Goal: Submit feedback/report problem

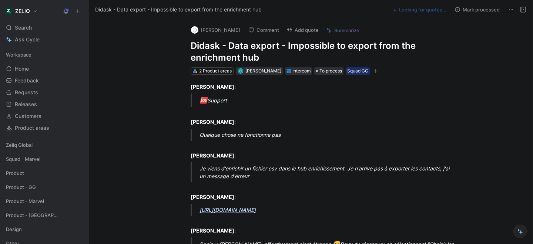
click at [214, 49] on h1 "Didask - Data export - Impossible to export from the enrichment hub" at bounding box center [319, 52] width 256 height 24
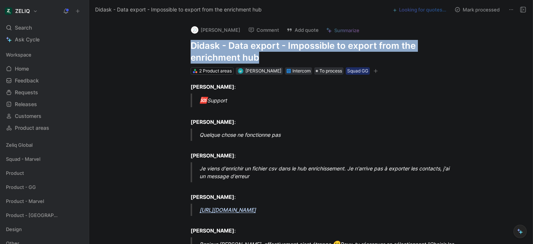
click at [214, 49] on h1 "Didask - Data export - Impossible to export from the enrichment hub" at bounding box center [319, 52] width 256 height 24
copy h1 "Didask - Data export - Impossible to export from the enrichment hub"
click at [283, 34] on button "Add quote" at bounding box center [302, 30] width 39 height 10
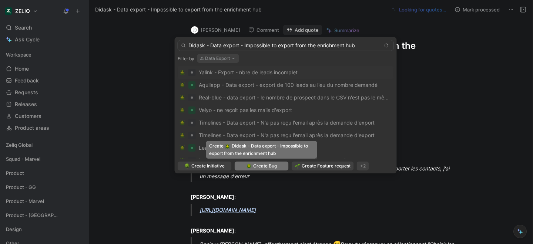
type input "Didask - Data export - Impossible to export from the enrichment hub"
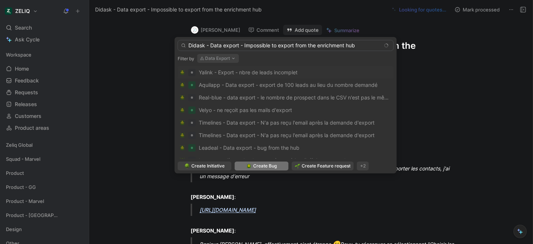
click at [274, 167] on span "Create Bug" at bounding box center [265, 166] width 24 height 7
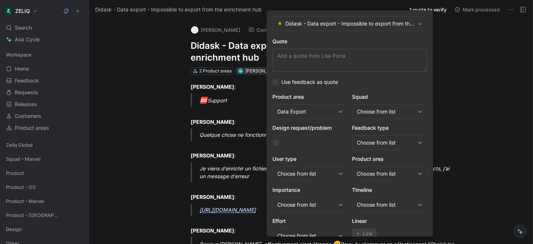
click at [364, 116] on div "Choose from list" at bounding box center [386, 111] width 58 height 9
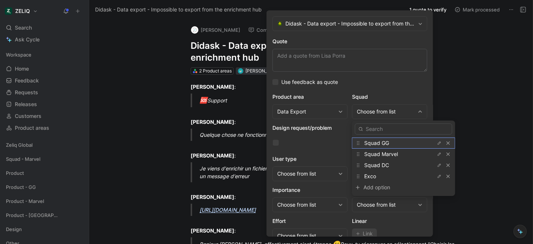
click at [375, 141] on span "Squad GG" at bounding box center [376, 143] width 25 height 6
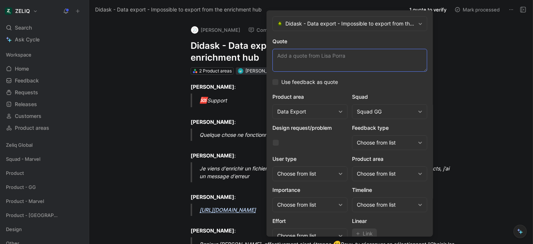
click at [300, 50] on textarea "Quote" at bounding box center [350, 60] width 155 height 23
paste textarea "Je viens d'enrichir un fichier csv dans le hub enrichissement. Je n'arrive pas …"
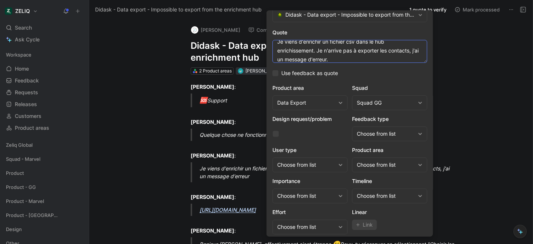
scroll to position [30, 0]
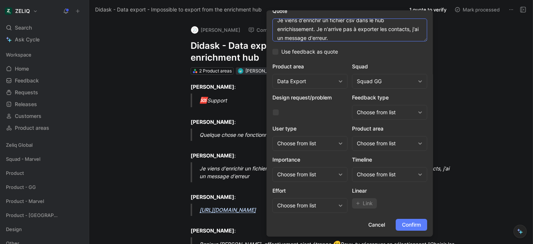
type textarea "Je viens d'enrichir un fichier csv dans le hub enrichissement. Je n'arrive pas …"
click at [415, 224] on span "Confirm" at bounding box center [411, 225] width 19 height 9
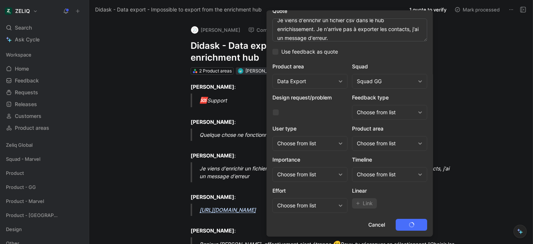
scroll to position [0, 0]
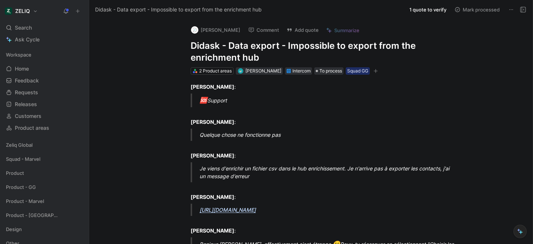
click at [234, 47] on h1 "Didask - Data export - Impossible to export from the enrichment hub" at bounding box center [319, 52] width 256 height 24
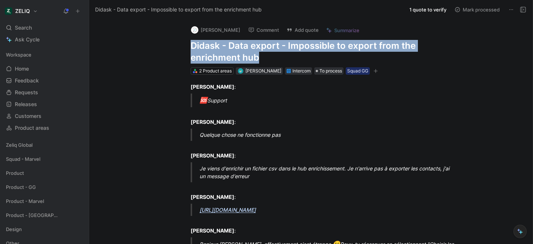
click at [234, 47] on h1 "Didask - Data export - Impossible to export from the enrichment hub" at bounding box center [319, 52] width 256 height 24
copy h1 "Didask - Data export - Impossible to export from the enrichment hub"
click at [33, 28] on div "Search ⌘ K" at bounding box center [44, 27] width 83 height 11
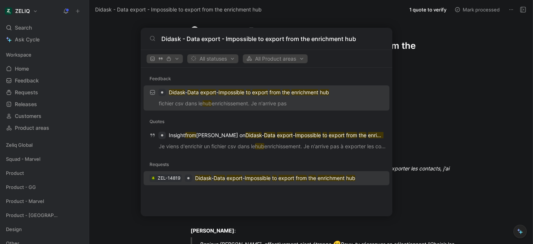
type input "Didask - Data export - Impossible to export from the enrichment hub"
click at [227, 182] on p "Didask - Data export - Impossible to export from the enrichment hub" at bounding box center [275, 178] width 160 height 9
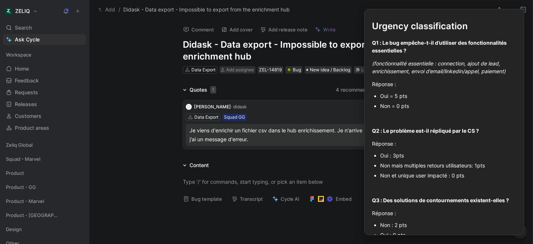
click at [204, 202] on button "Bug template" at bounding box center [203, 199] width 46 height 10
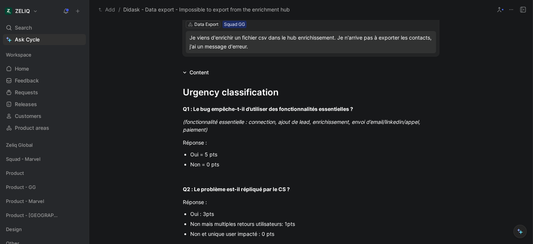
scroll to position [94, 0]
click at [210, 154] on div "Oui = 5 pts" at bounding box center [314, 154] width 249 height 8
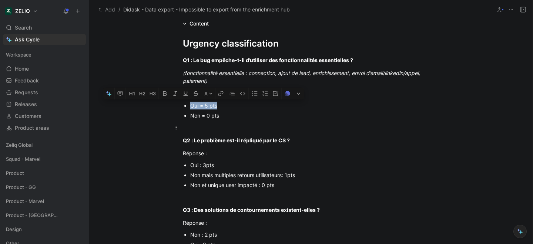
scroll to position [143, 0]
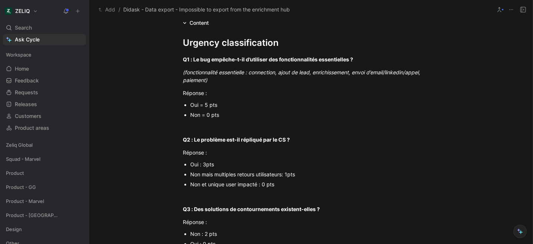
click at [206, 113] on div "Non = 0 pts" at bounding box center [314, 115] width 249 height 8
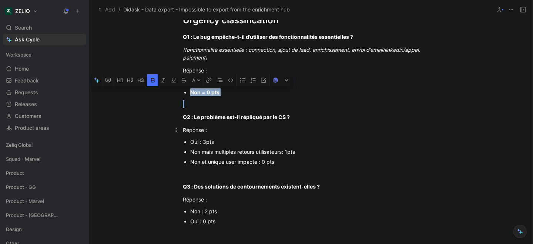
scroll to position [166, 0]
click at [230, 164] on div "Non et unique user impacté : 0 pts" at bounding box center [314, 162] width 249 height 8
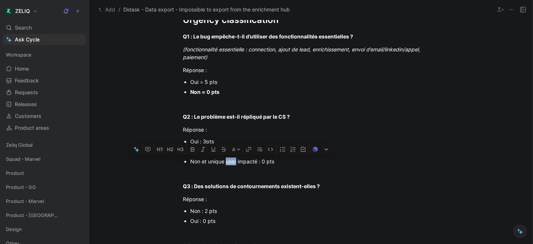
click at [230, 164] on div "Non et unique user impacté : 0 pts" at bounding box center [314, 162] width 249 height 8
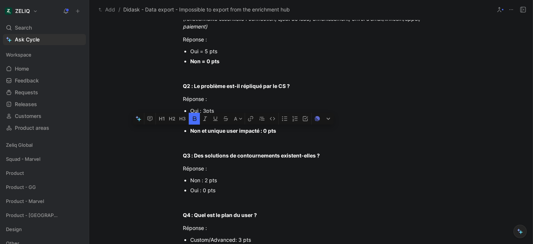
scroll to position [198, 0]
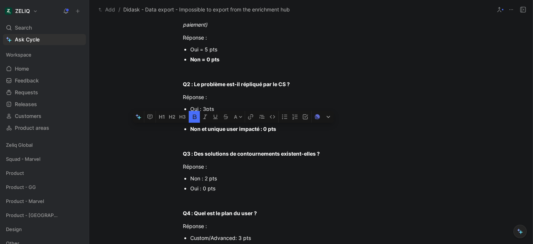
click at [199, 178] on div "Non : 2 pts" at bounding box center [314, 179] width 249 height 8
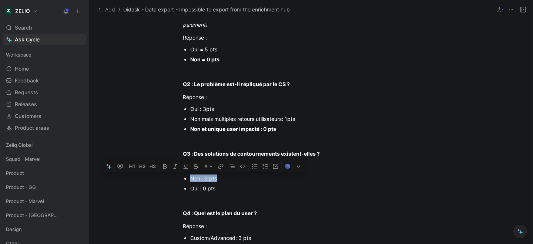
click at [199, 178] on div "Non : 2 pts" at bounding box center [314, 179] width 249 height 8
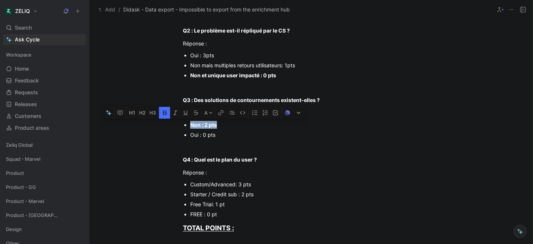
scroll to position [266, 0]
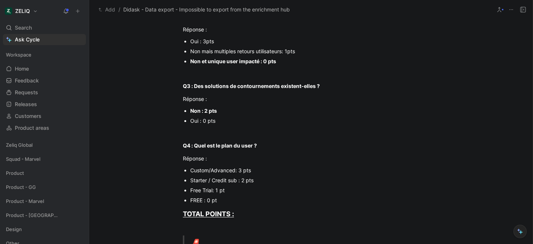
click at [221, 170] on div "Custom/Advanced: 3 pts" at bounding box center [314, 171] width 249 height 8
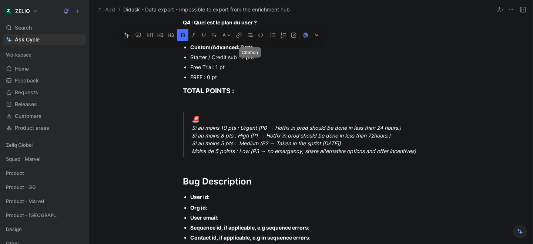
scroll to position [391, 0]
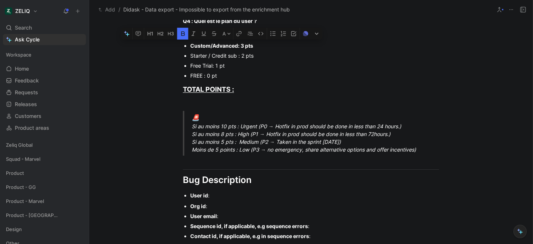
click at [234, 142] on div "🚨 Si au moins 10 pts : Urgent (P0 → Hotfix in prod should be done in less than …" at bounding box center [320, 133] width 256 height 41
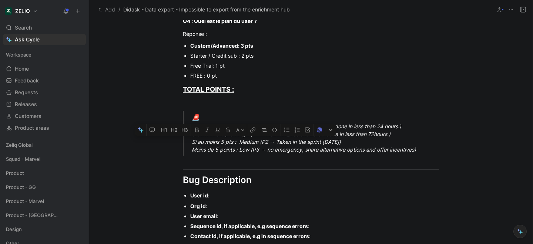
click at [234, 142] on div "🚨 Si au moins 10 pts : Urgent (P0 → Hotfix in prod should be done in less than …" at bounding box center [320, 133] width 256 height 41
drag, startPoint x: 193, startPoint y: 142, endPoint x: 370, endPoint y: 142, distance: 177.0
click at [370, 142] on div "🚨 Si au moins 10 pts : Urgent (P0 → Hotfix in prod should be done in less than …" at bounding box center [320, 133] width 256 height 41
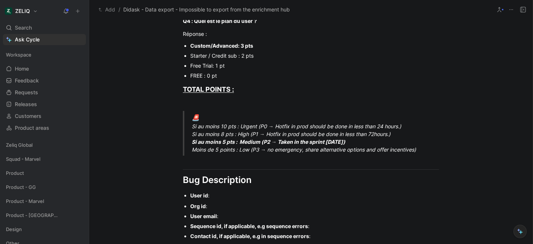
click at [223, 196] on div "User id :" at bounding box center [314, 196] width 249 height 8
click at [237, 204] on div "Org id :" at bounding box center [314, 207] width 249 height 8
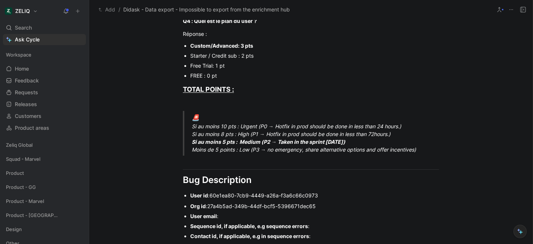
click at [228, 217] on div "User email :" at bounding box center [314, 217] width 249 height 8
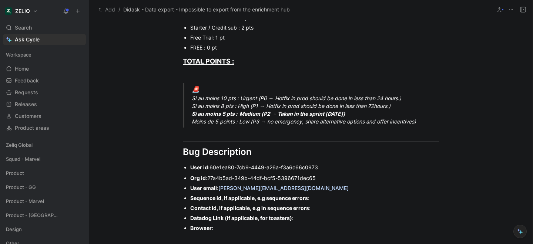
scroll to position [420, 0]
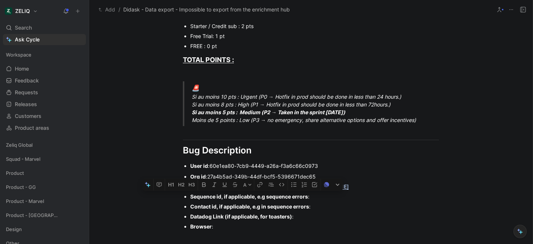
drag, startPoint x: 300, startPoint y: 218, endPoint x: 176, endPoint y: 196, distance: 126.7
click at [176, 196] on ul "Org id : 27a4b5ad-349b-44df-bcf5-5396671dec65 User email : [PERSON_NAME][EMAIL_…" at bounding box center [311, 202] width 284 height 60
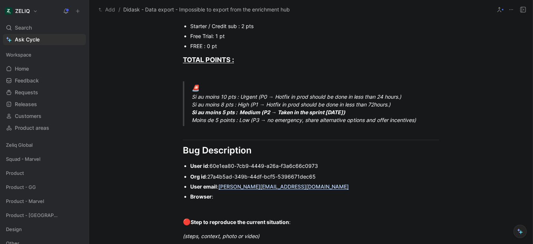
click at [230, 198] on div "Browser :" at bounding box center [314, 197] width 249 height 8
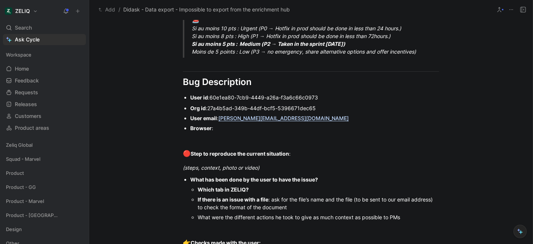
scroll to position [490, 0]
click at [274, 167] on div "(steps, context, photo or video)" at bounding box center [311, 167] width 256 height 8
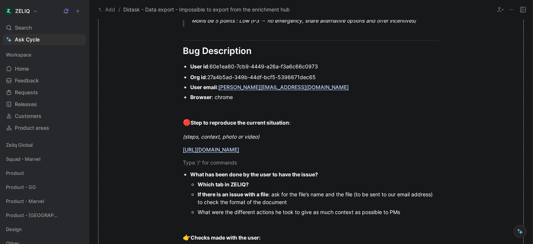
scroll to position [521, 0]
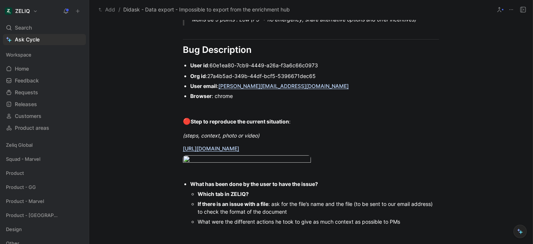
click at [261, 198] on div "Which tab in ZELIQ?" at bounding box center [318, 194] width 241 height 8
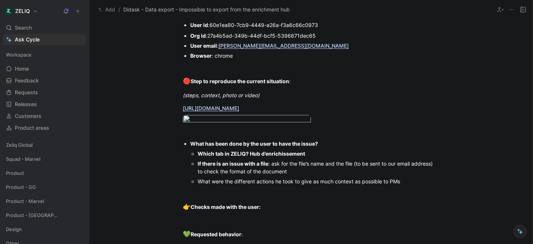
scroll to position [562, 0]
click at [226, 197] on div at bounding box center [311, 193] width 256 height 8
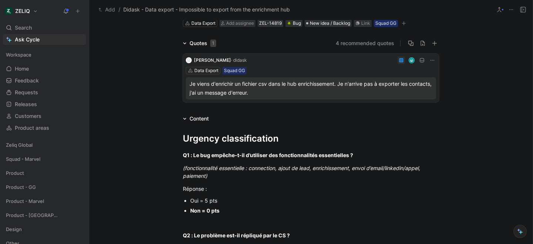
scroll to position [0, 0]
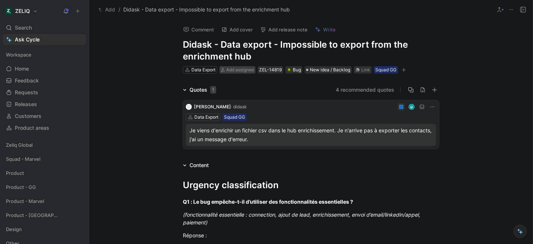
click at [232, 70] on span "Add assignee" at bounding box center [240, 70] width 28 height 6
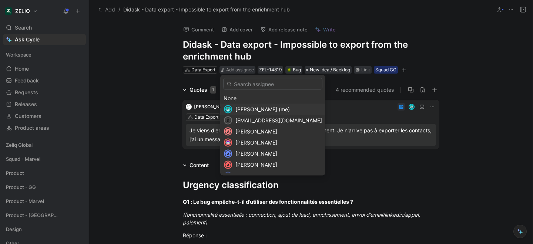
click at [246, 109] on span "[PERSON_NAME] (me)" at bounding box center [263, 109] width 54 height 6
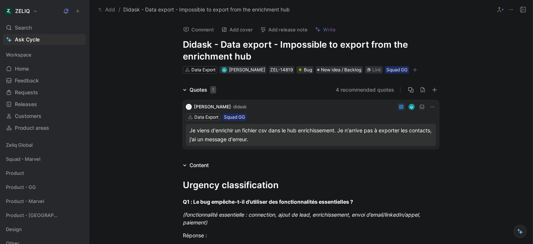
click at [417, 70] on icon "button" at bounding box center [415, 70] width 4 height 4
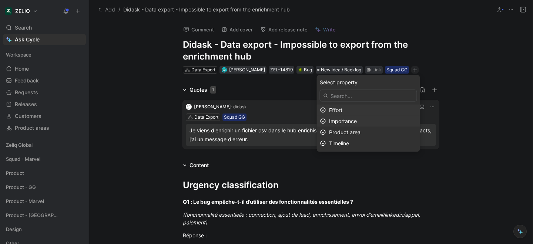
click at [347, 123] on span "Importance" at bounding box center [343, 121] width 28 height 6
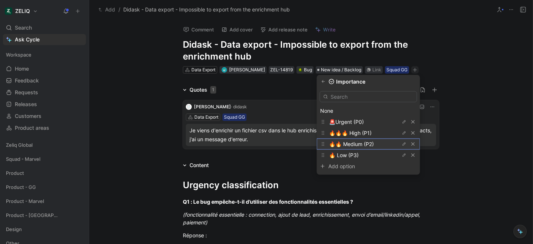
click at [354, 142] on span "🔥🔥 Medium (P2)" at bounding box center [351, 144] width 45 height 6
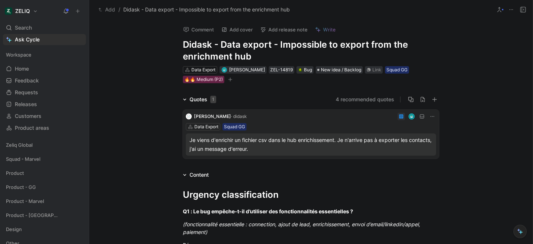
click at [174, 81] on div "Comment Add cover Add release note Write Didask - Data export - Impossible to e…" at bounding box center [311, 51] width 284 height 65
